Goal: Information Seeking & Learning: Learn about a topic

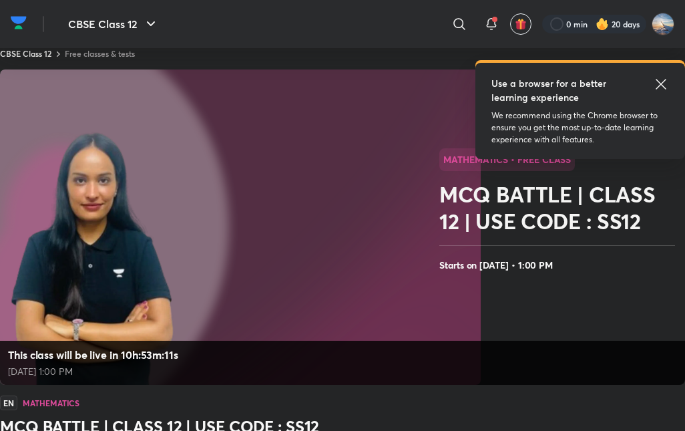
click at [662, 79] on icon at bounding box center [661, 84] width 16 height 16
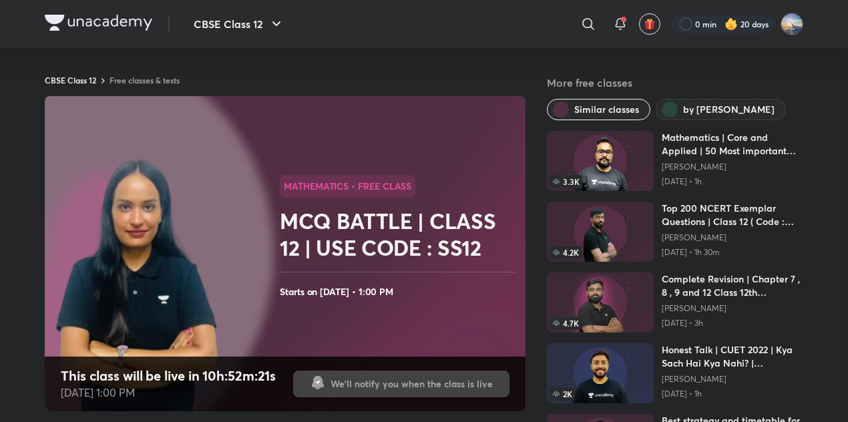
click at [105, 21] on img at bounding box center [99, 23] width 108 height 16
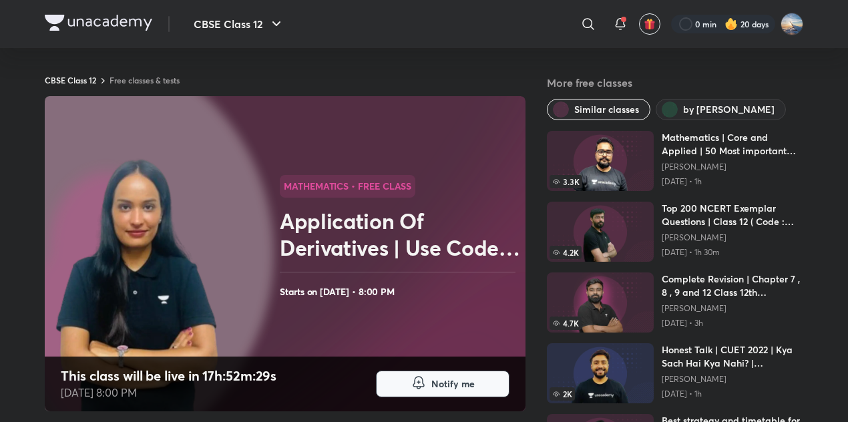
click at [434, 380] on span "Notify me" at bounding box center [452, 383] width 43 height 13
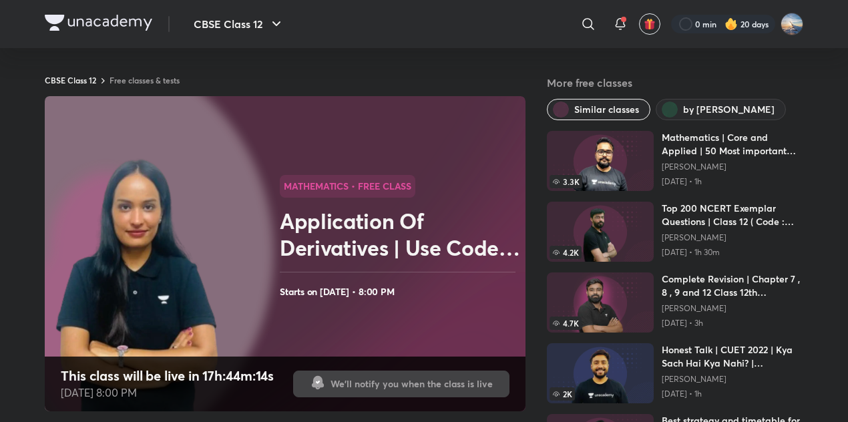
click at [133, 25] on img at bounding box center [99, 23] width 108 height 16
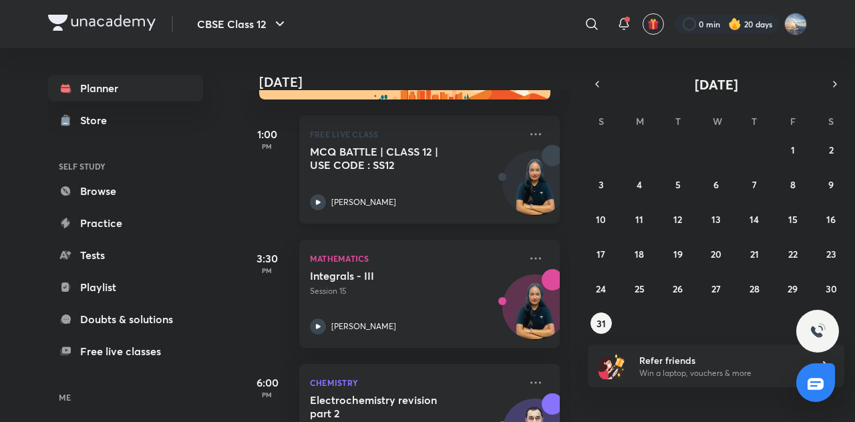
scroll to position [52, 0]
click at [835, 282] on abbr "30" at bounding box center [830, 288] width 11 height 13
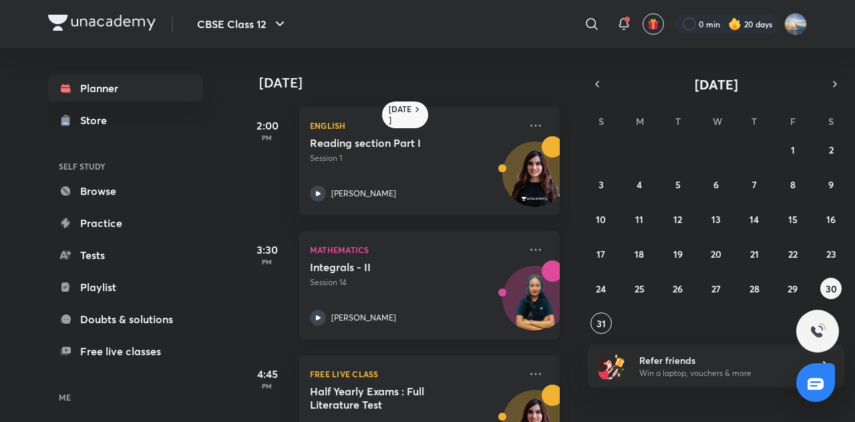
click at [447, 291] on div "Integrals - II Session 14 Shivani Sharma" at bounding box center [415, 292] width 210 height 65
